Goal: Transaction & Acquisition: Book appointment/travel/reservation

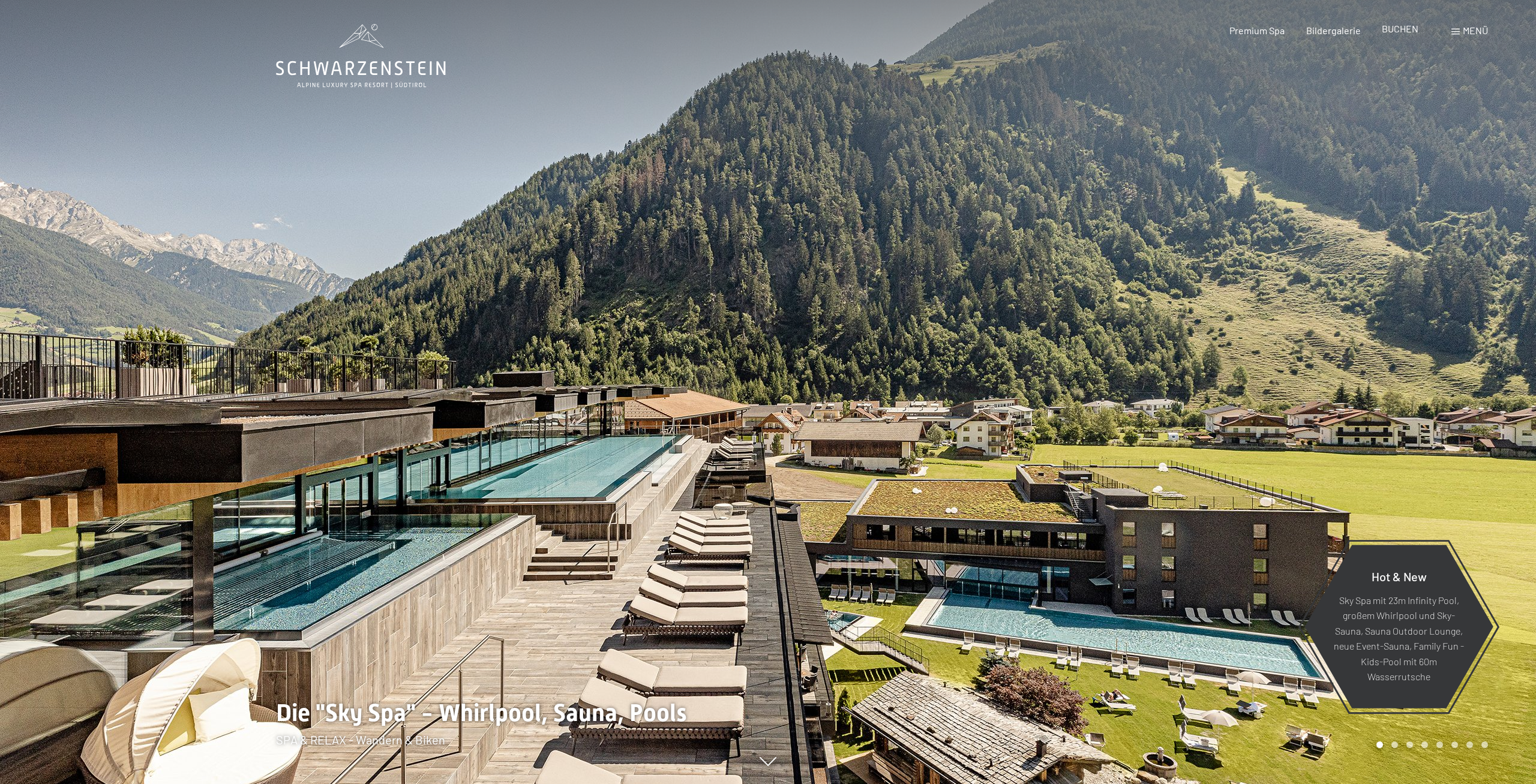
click at [1414, 31] on span "BUCHEN" at bounding box center [1400, 29] width 37 height 12
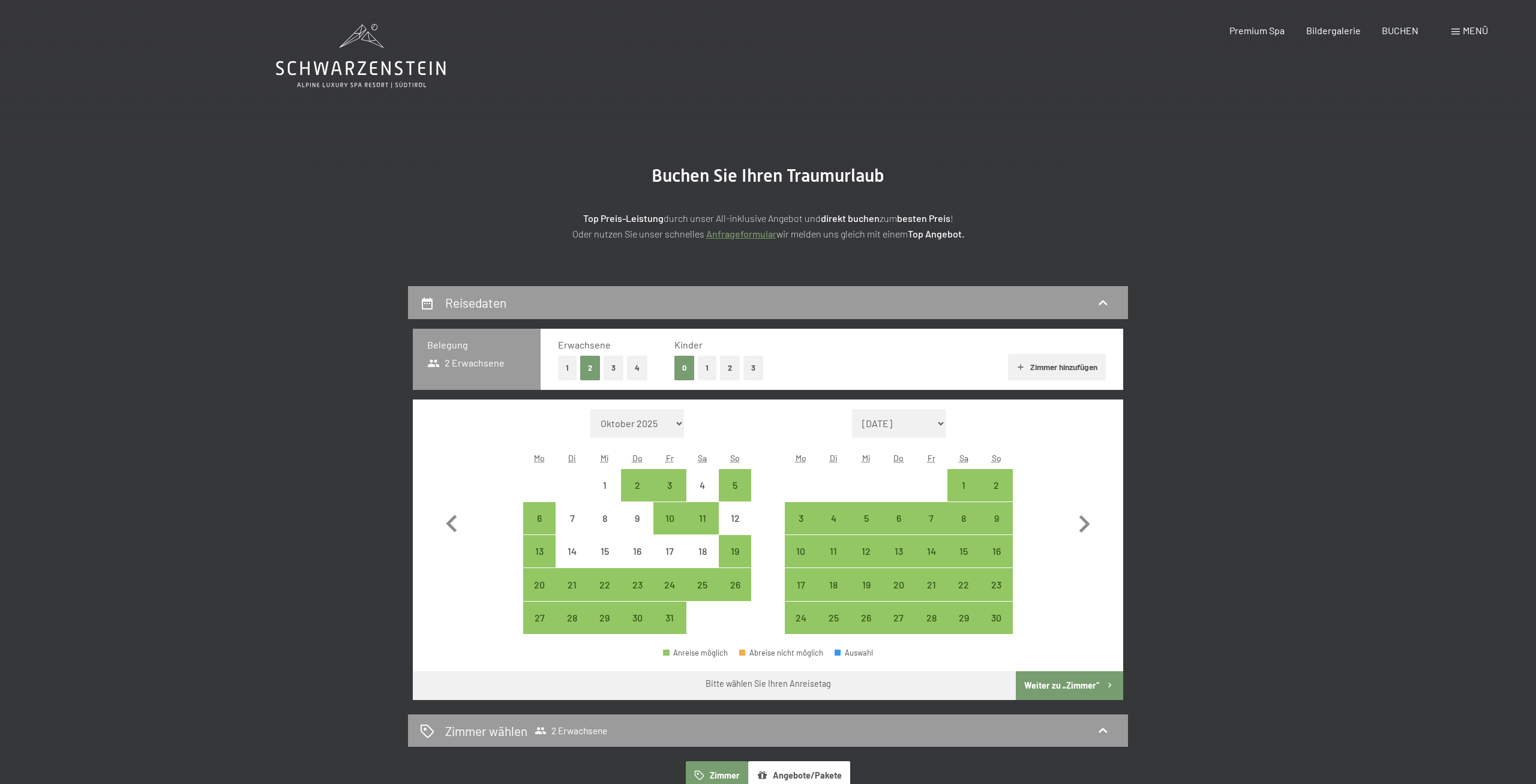
click at [709, 370] on button "1" at bounding box center [707, 368] width 18 height 25
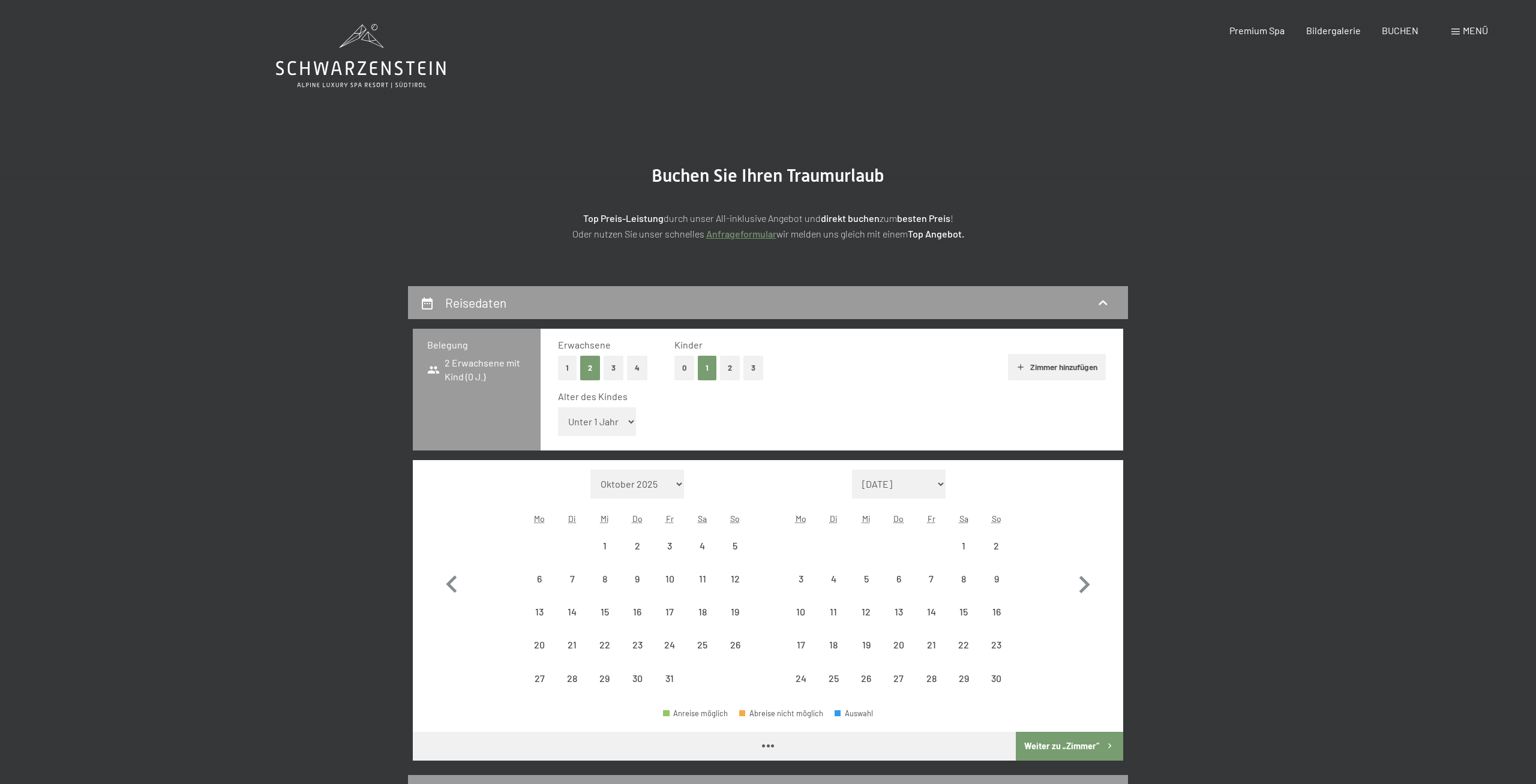
click at [558, 407] on select "Unter 1 Jahr 1 Jahr 2 Jahre 3 Jahre 4 Jahre 5 Jahre 6 Jahre 7 Jahre 8 Jahre 9 J…" at bounding box center [597, 421] width 78 height 29
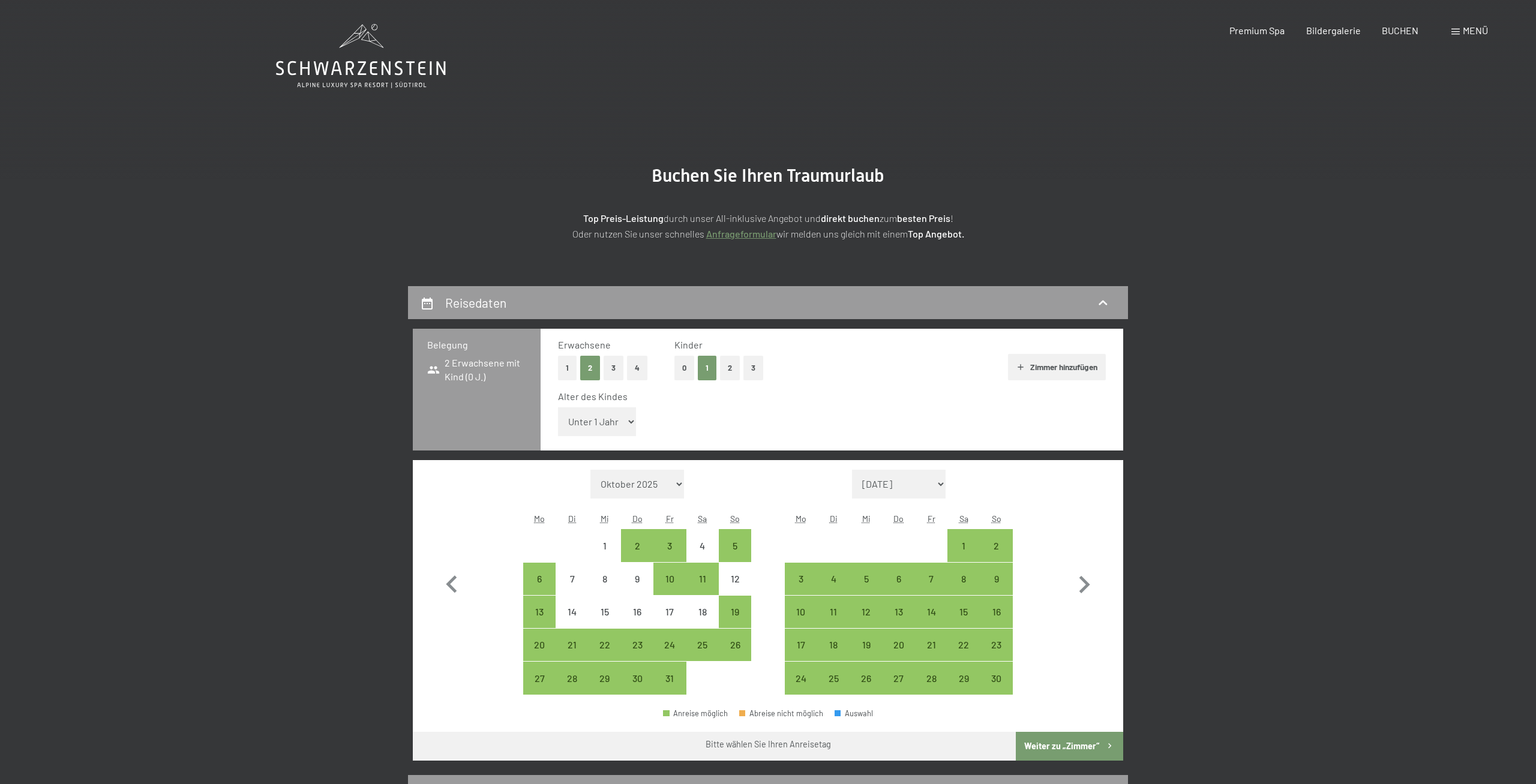
select select "8"
click option "8 Jahre" at bounding box center [0, 0] width 0 height 0
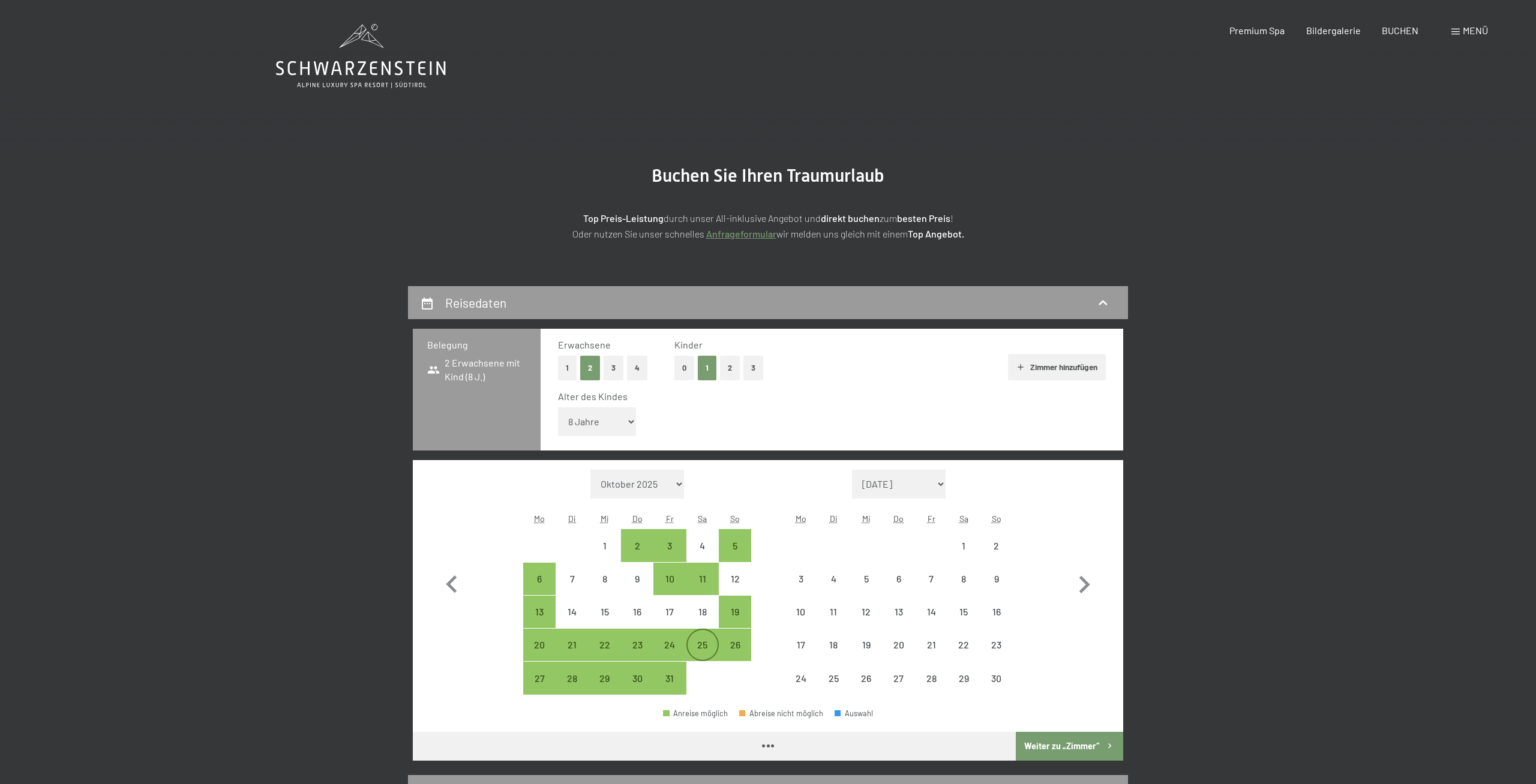
click at [705, 645] on div "25" at bounding box center [702, 654] width 30 height 30
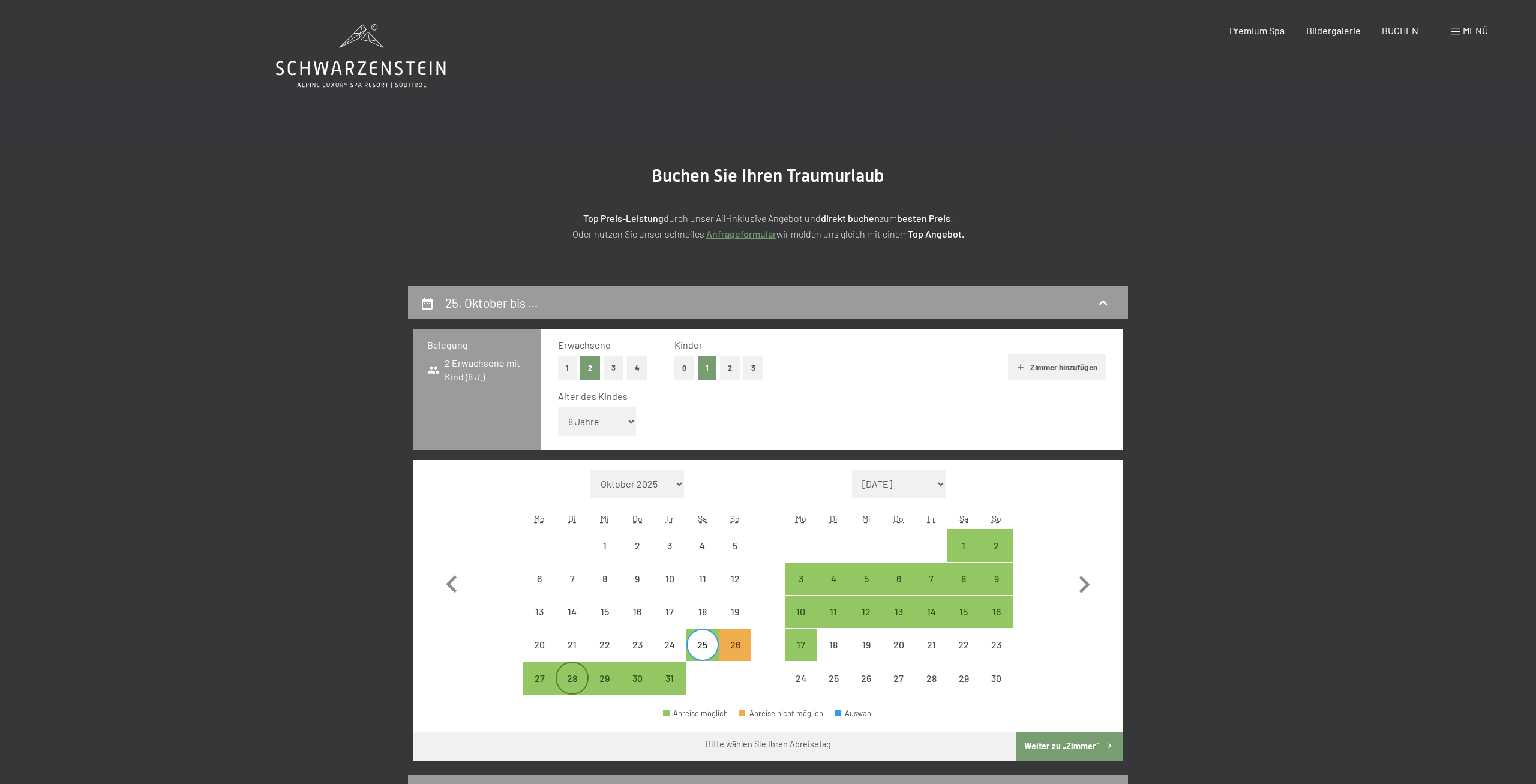
click at [572, 676] on div "28" at bounding box center [571, 688] width 30 height 30
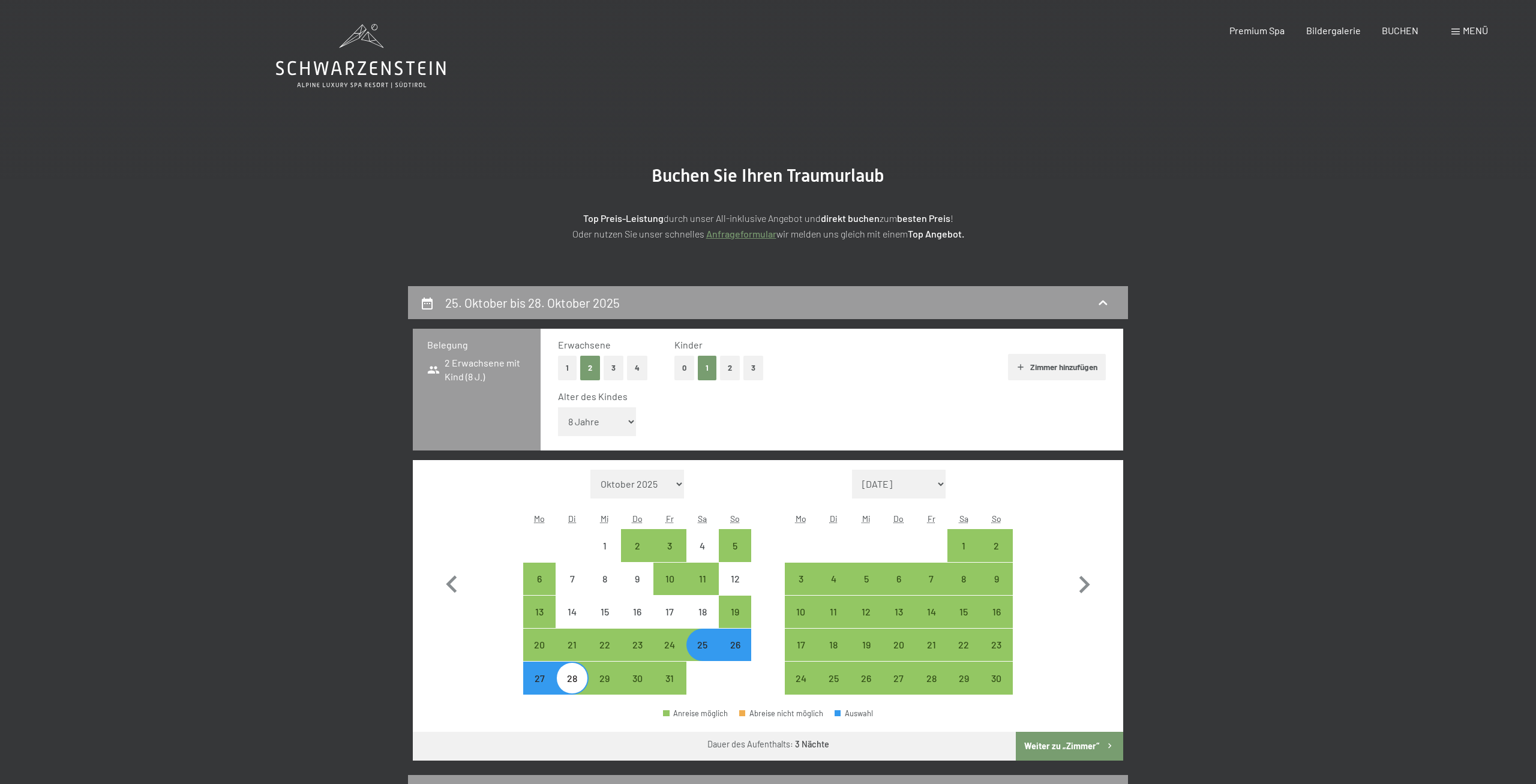
click at [1064, 744] on button "Weiter zu „Zimmer“" at bounding box center [1069, 746] width 108 height 29
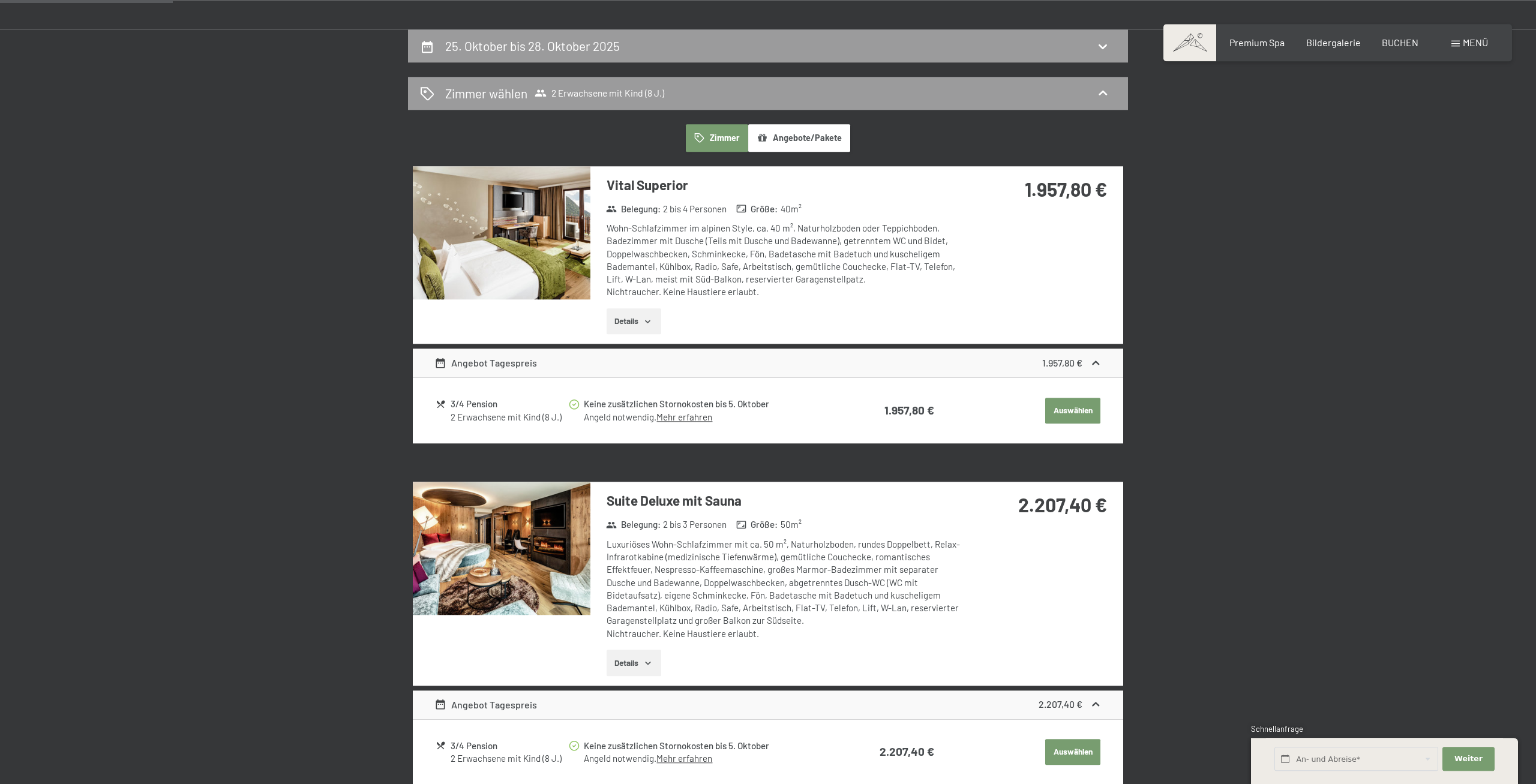
scroll to position [225, 0]
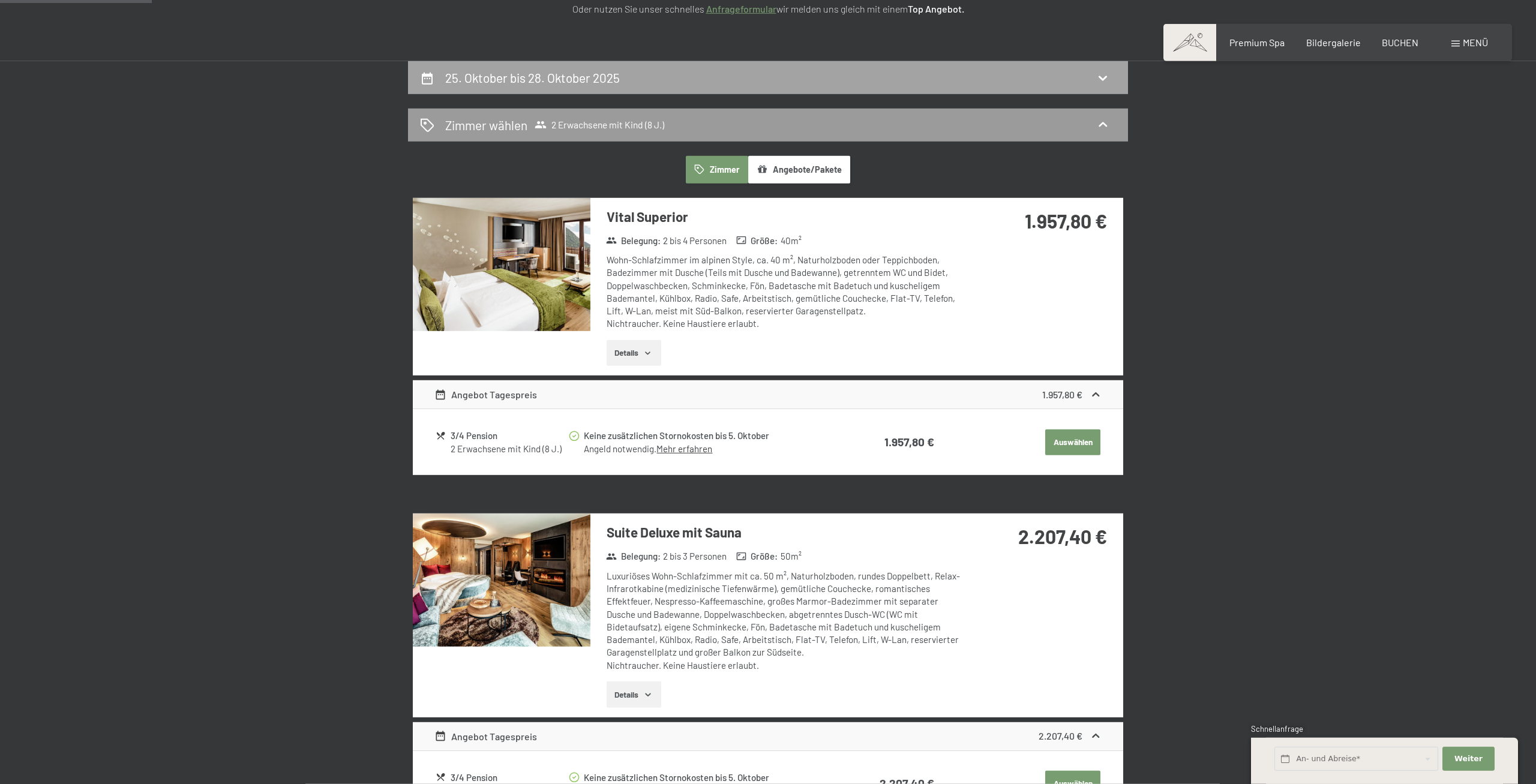
click at [679, 85] on div "25. Oktober bis 28. Oktober 2025" at bounding box center [768, 78] width 696 height 18
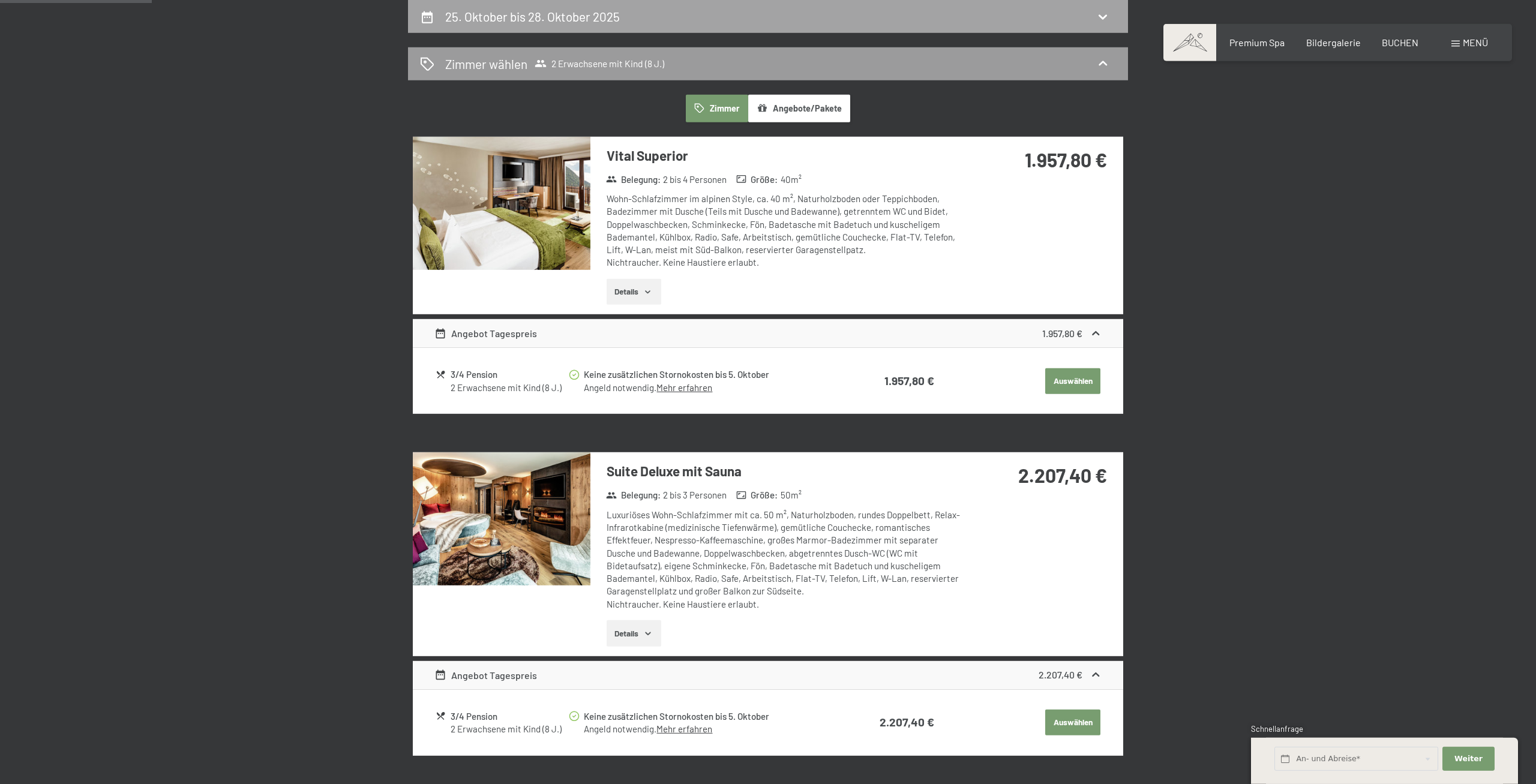
select select "8"
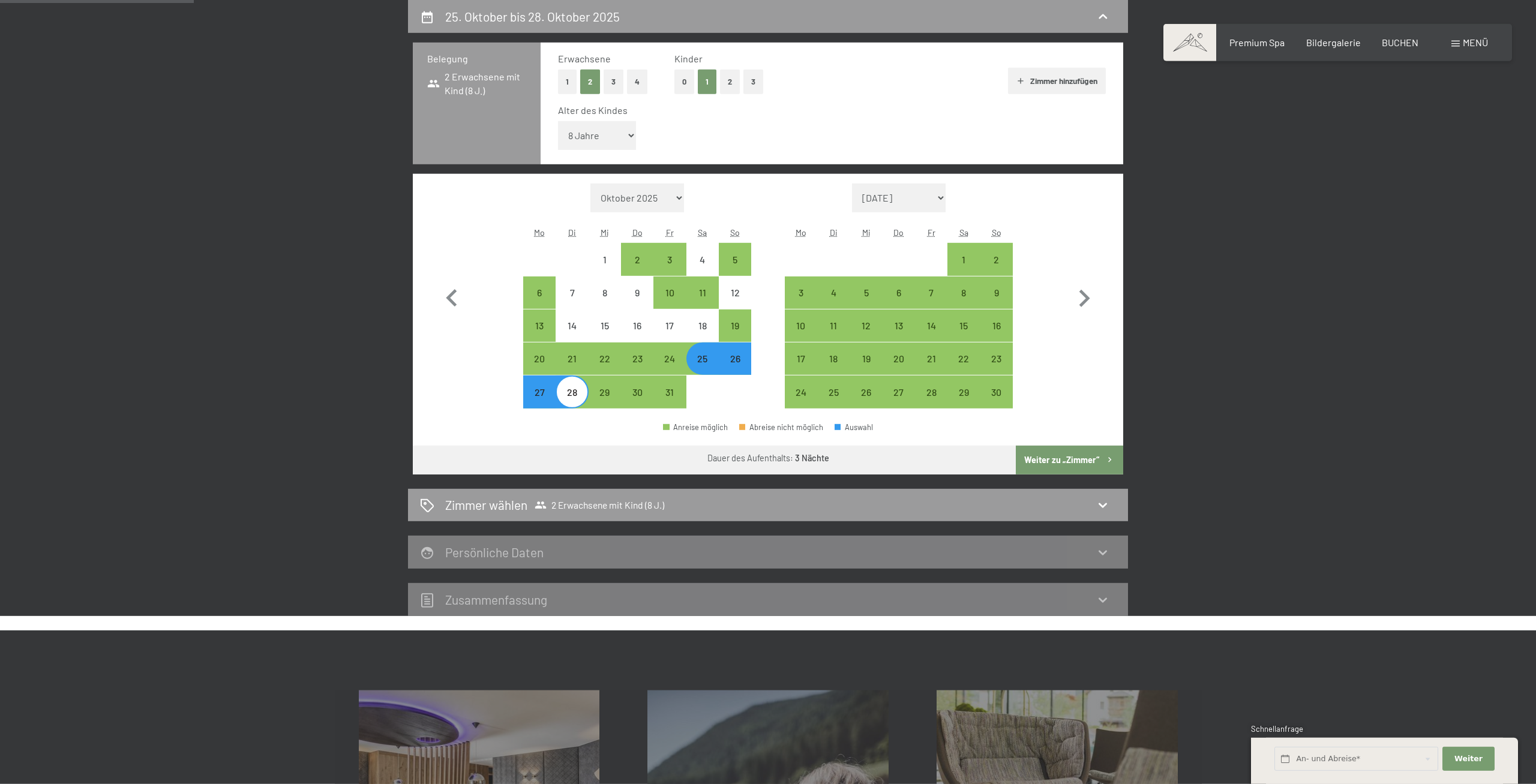
click at [729, 364] on div "26" at bounding box center [734, 368] width 30 height 30
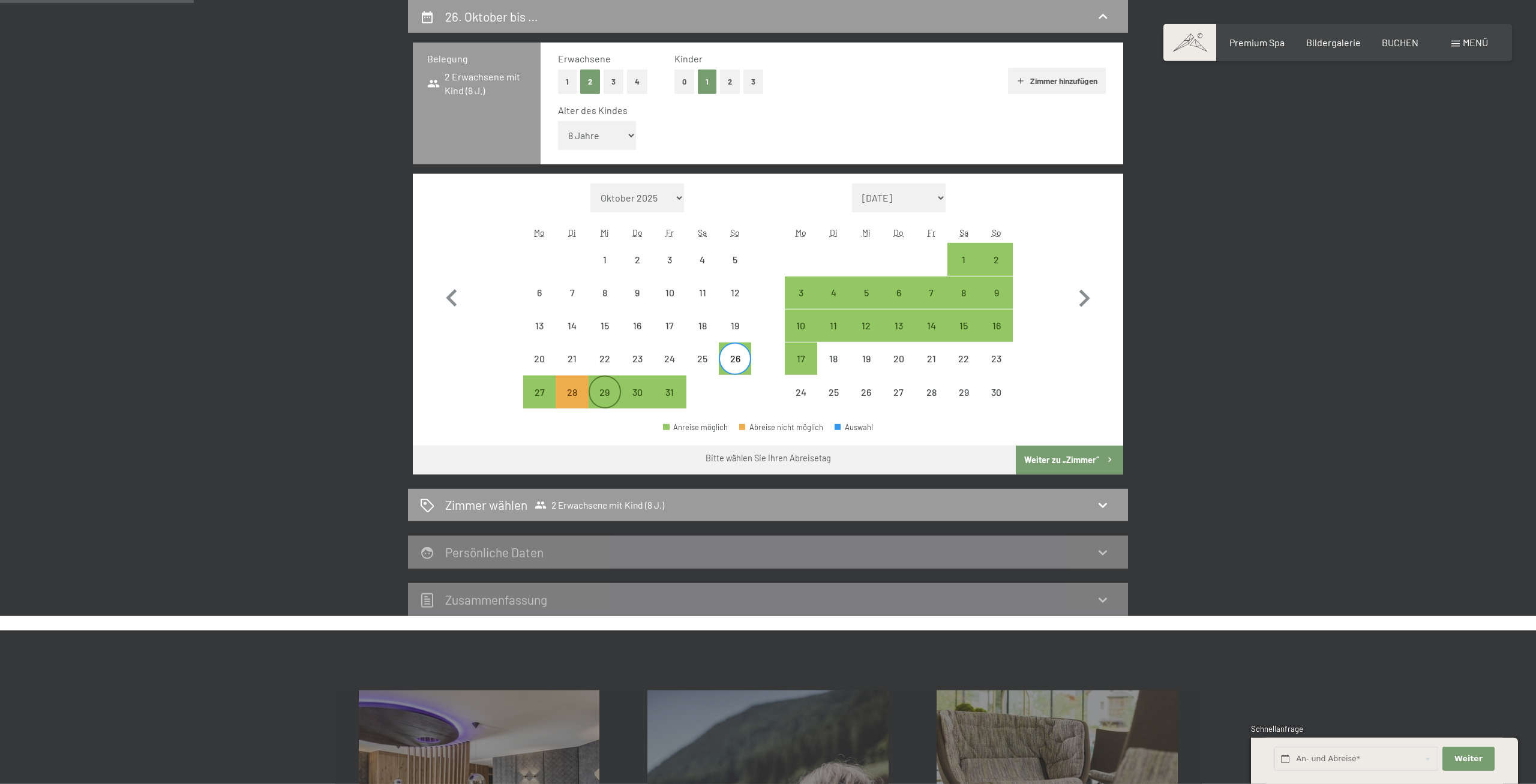
click at [600, 387] on div "29" at bounding box center [604, 402] width 30 height 30
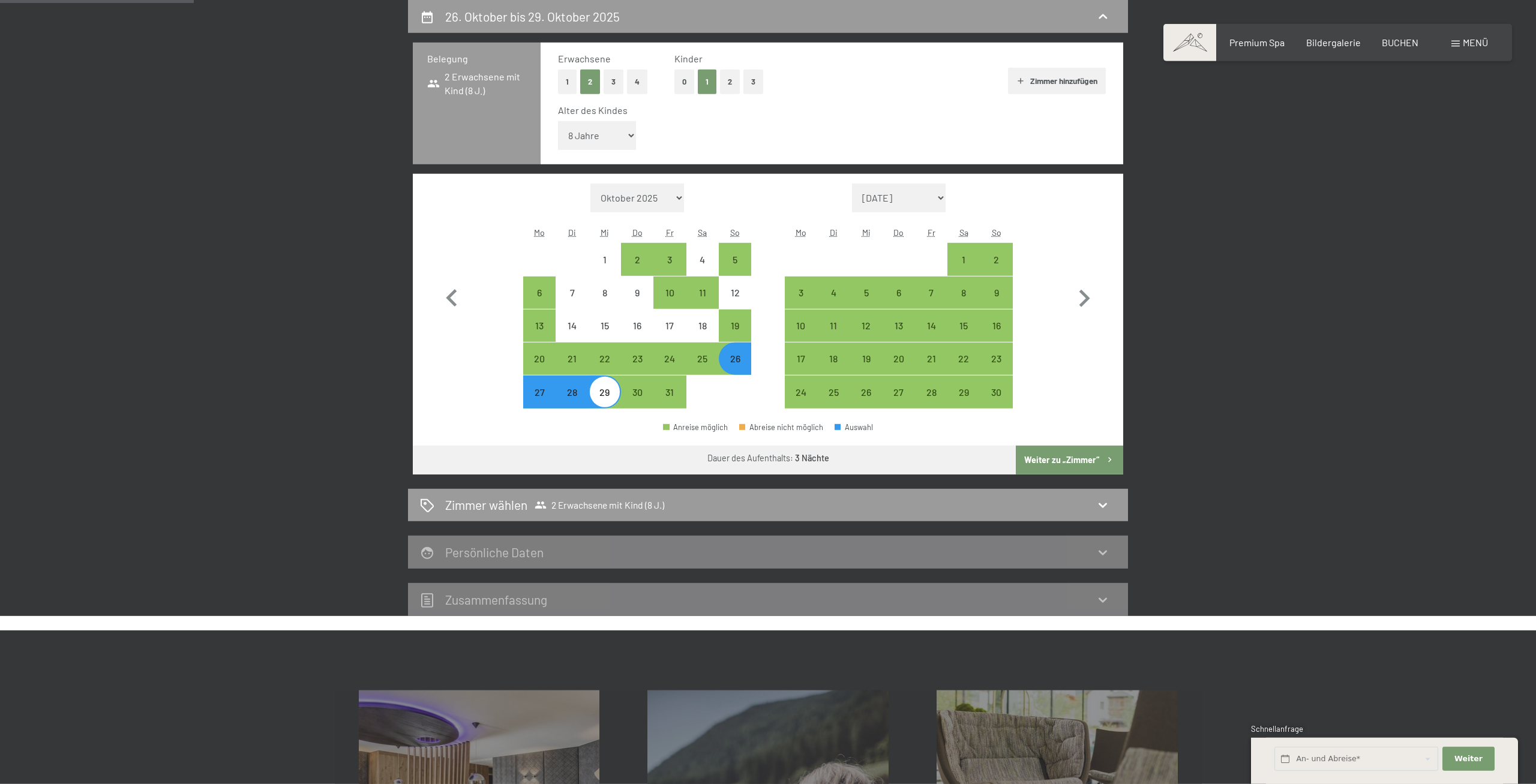
click at [1066, 454] on button "Weiter zu „Zimmer“" at bounding box center [1069, 460] width 108 height 29
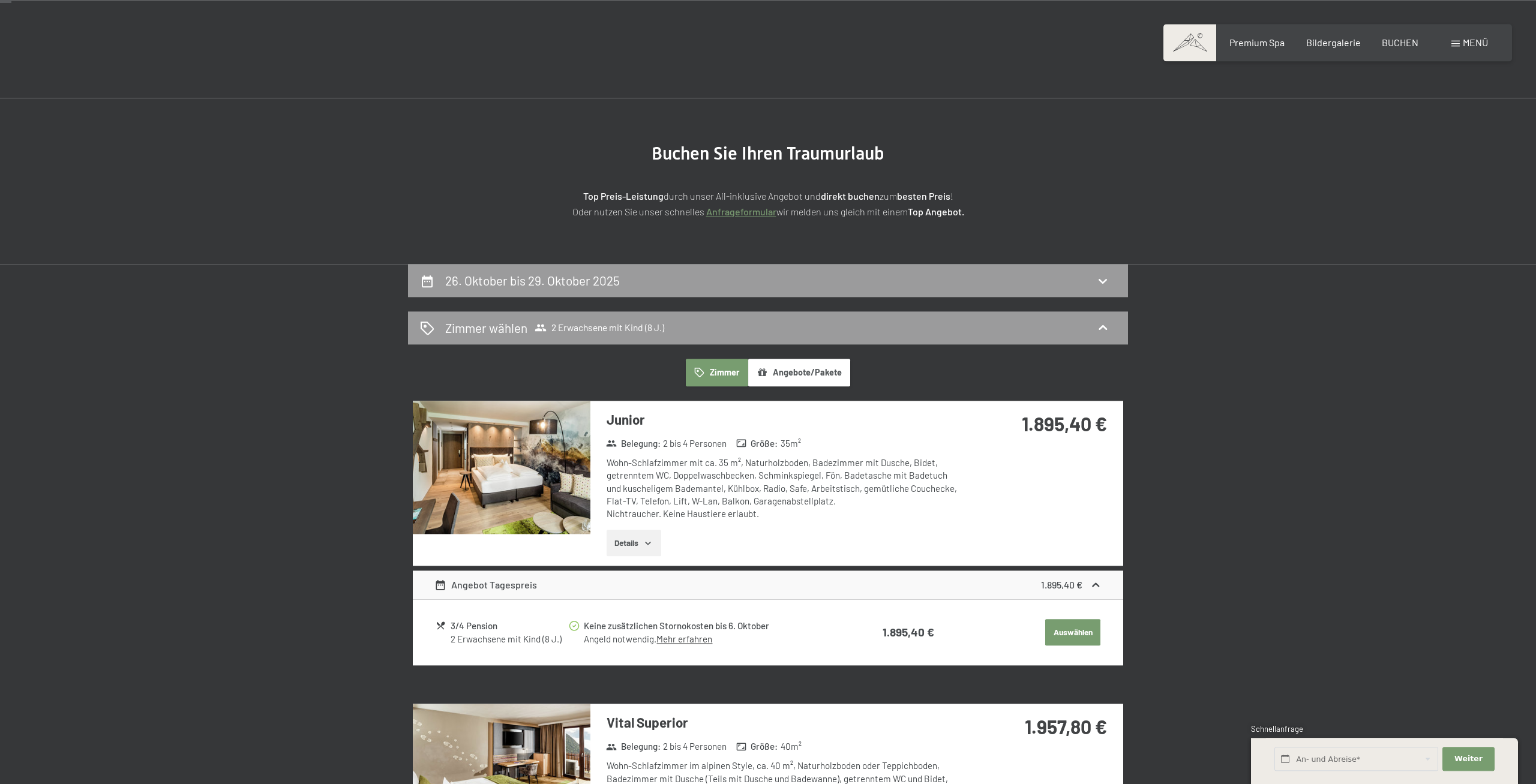
scroll to position [0, 0]
